Goal: Navigation & Orientation: Find specific page/section

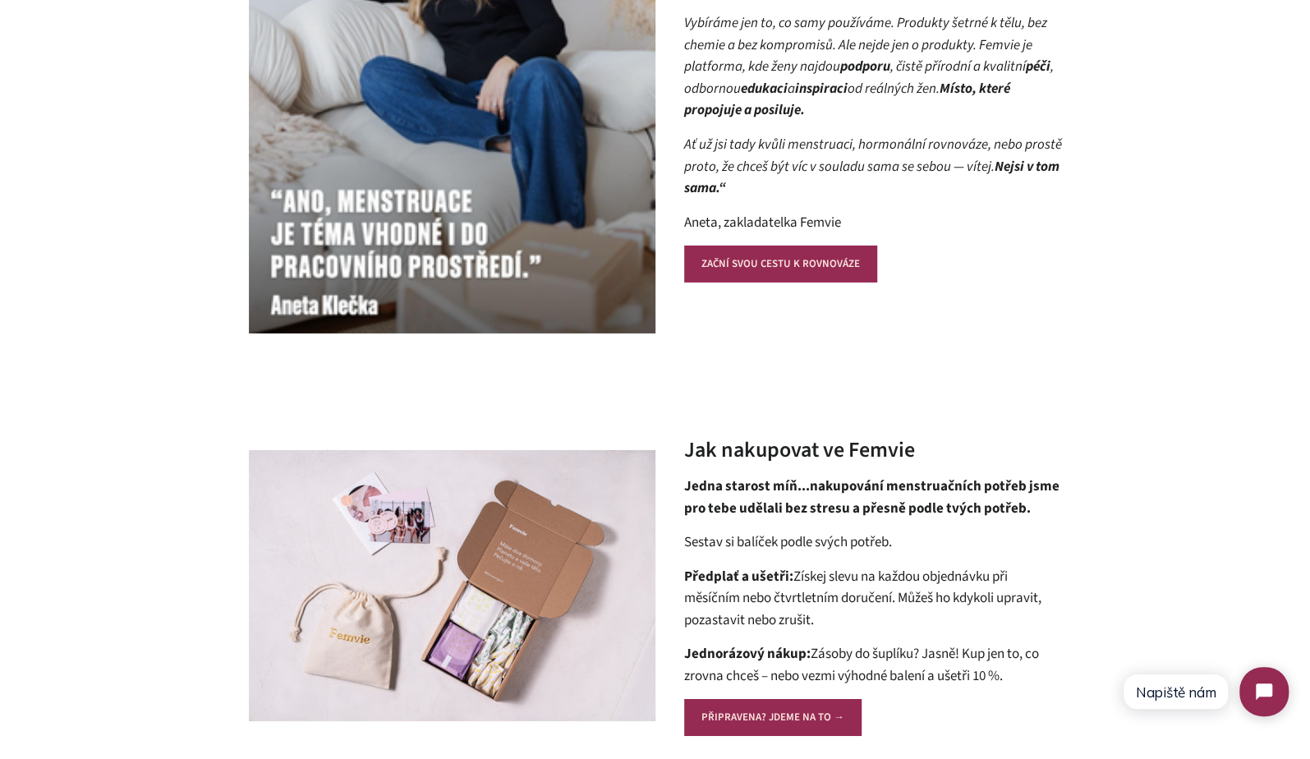
scroll to position [2192, 0]
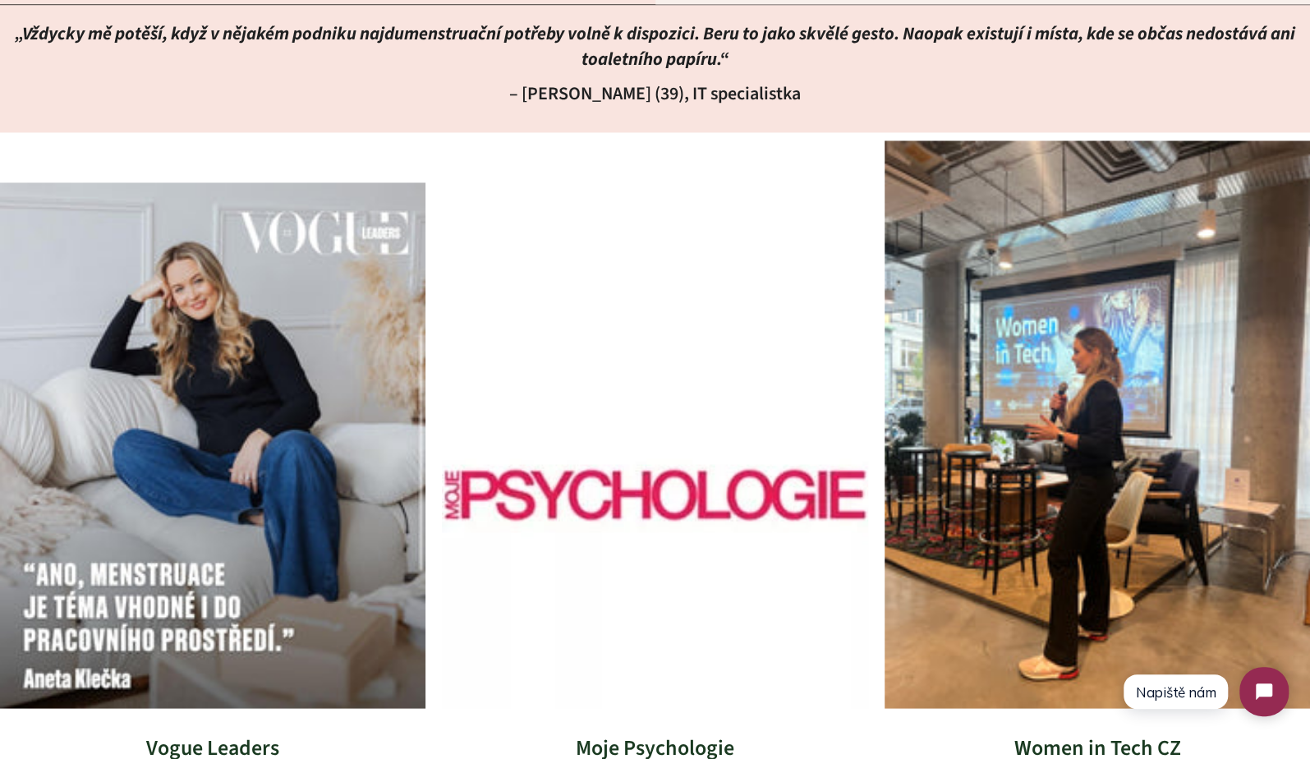
scroll to position [5539, 0]
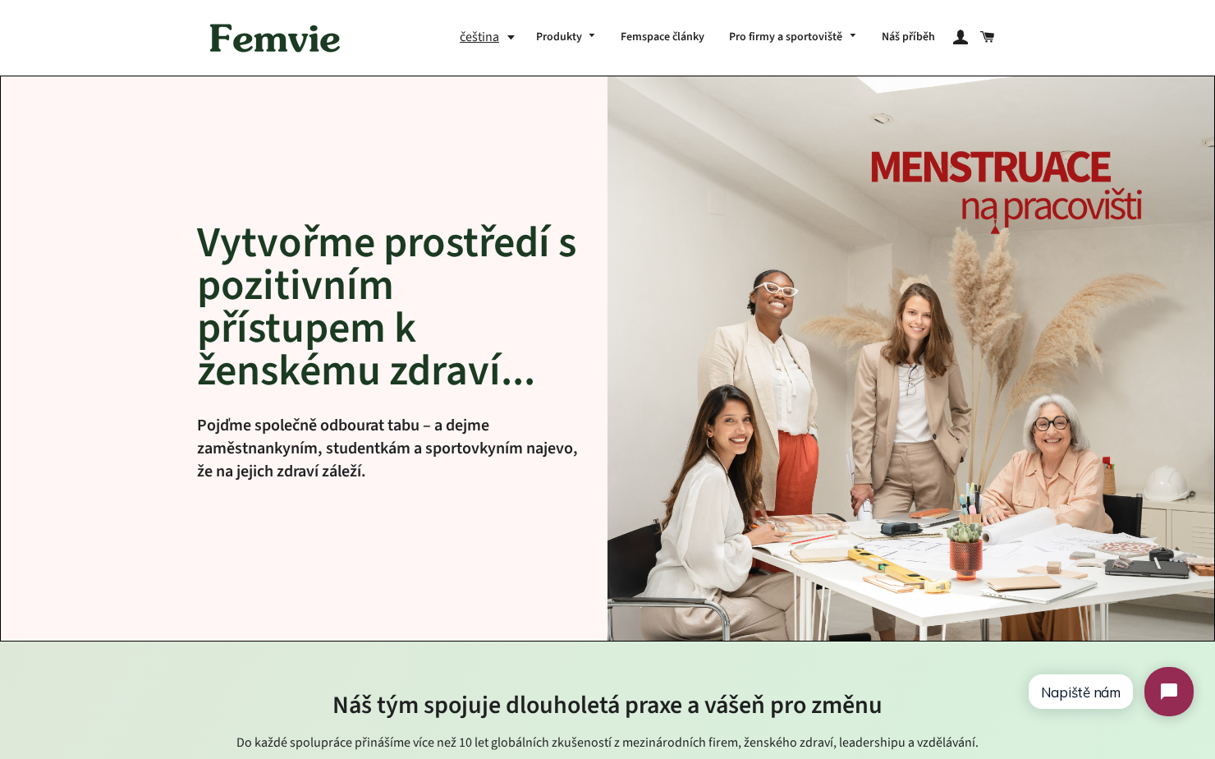
click at [284, 40] on img at bounding box center [275, 37] width 148 height 51
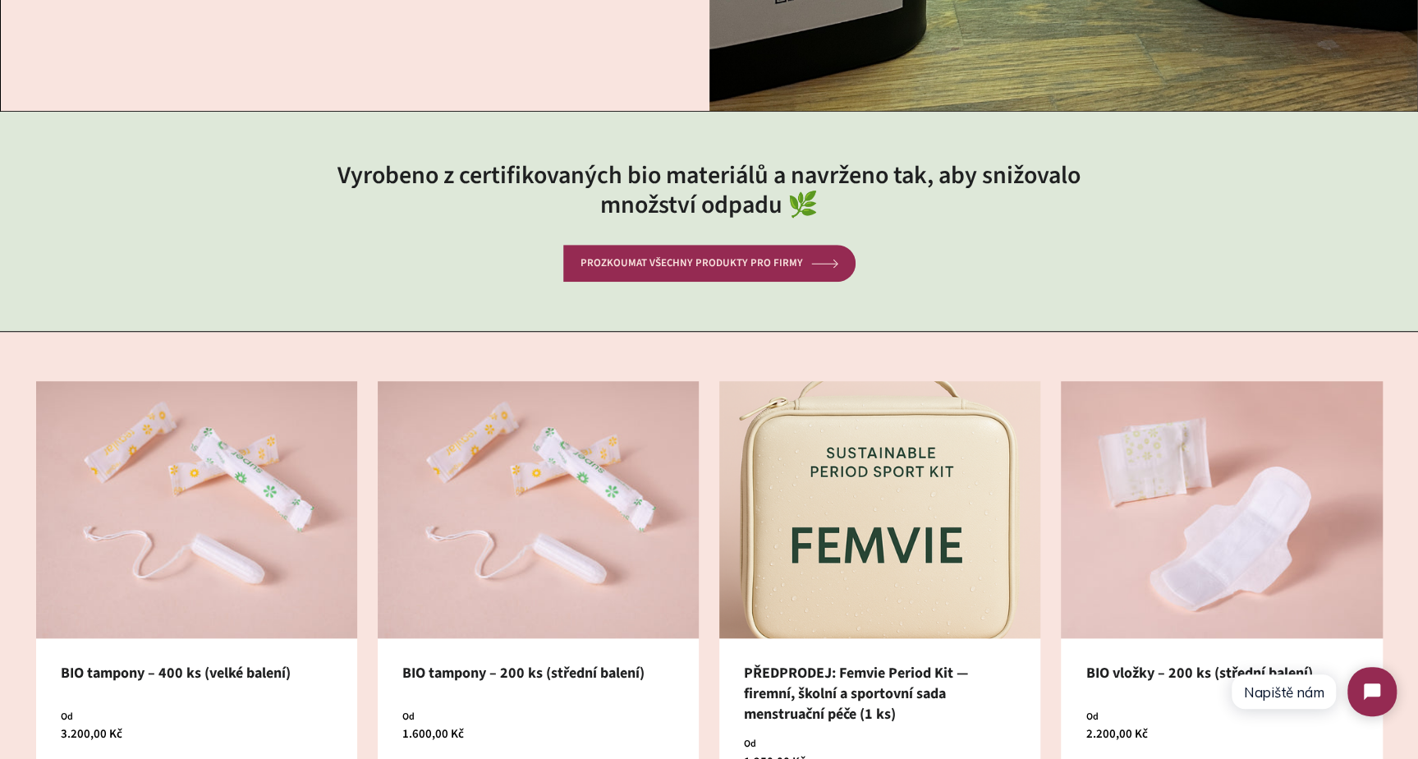
scroll to position [537, 0]
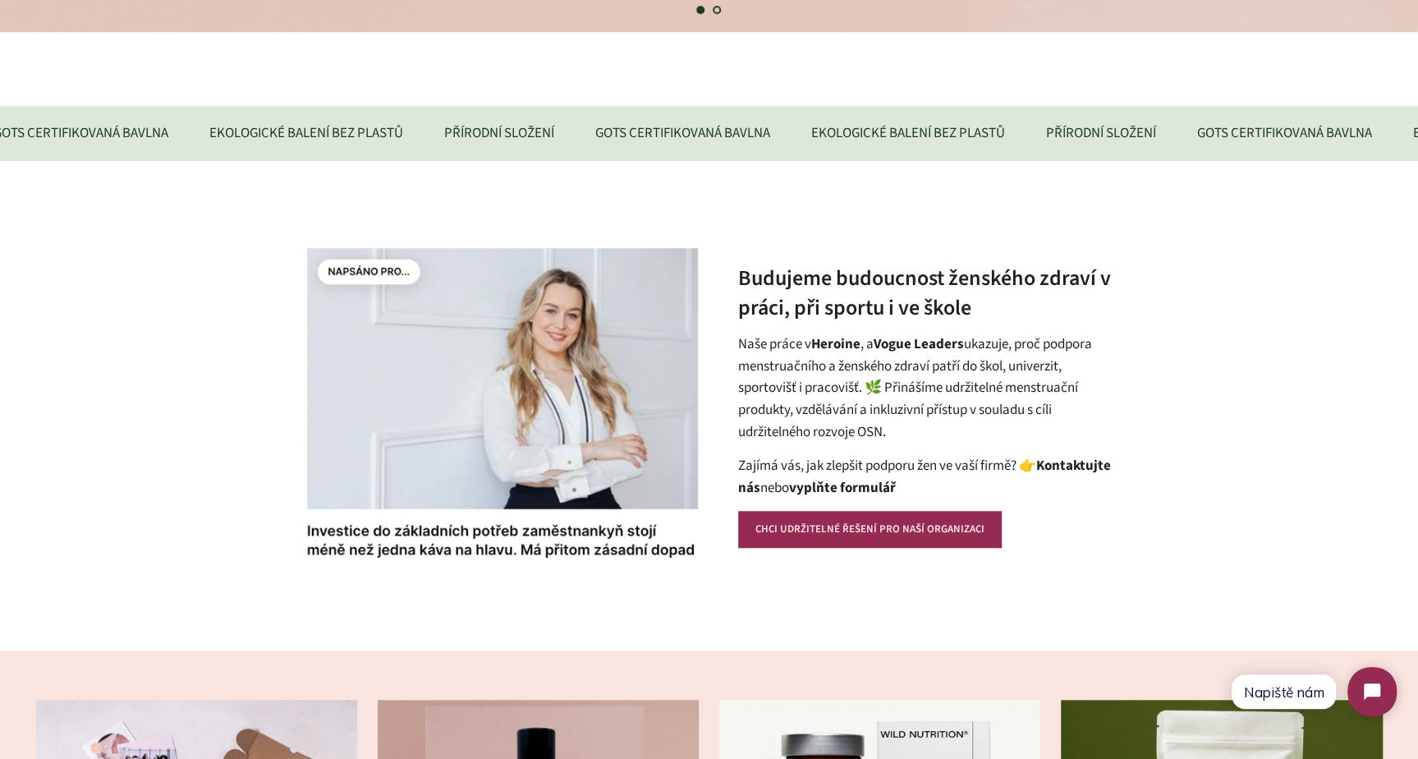
scroll to position [723, 0]
